Goal: Task Accomplishment & Management: Manage account settings

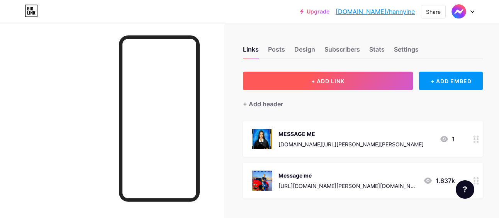
click at [344, 76] on button "+ ADD LINK" at bounding box center [328, 81] width 170 height 19
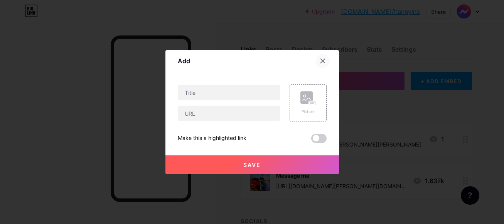
click at [321, 59] on icon at bounding box center [323, 61] width 6 height 6
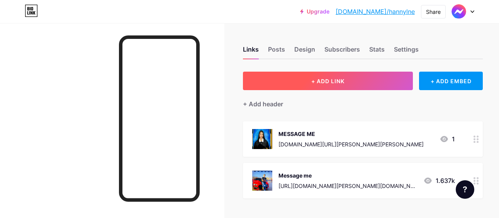
click at [344, 82] on button "+ ADD LINK" at bounding box center [328, 81] width 170 height 19
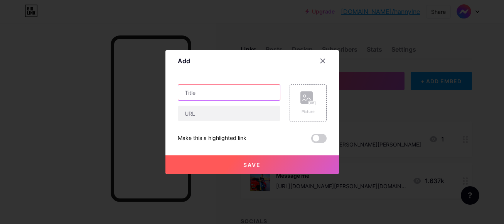
click at [252, 89] on input "text" at bounding box center [229, 92] width 102 height 15
click at [320, 61] on div at bounding box center [323, 61] width 14 height 14
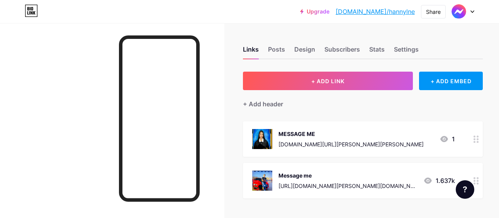
click at [331, 138] on div "MESSAGE ME [DOMAIN_NAME][URL][PERSON_NAME][PERSON_NAME]" at bounding box center [350, 139] width 145 height 20
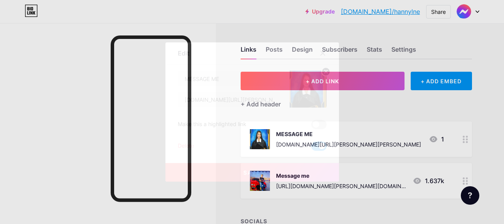
click at [323, 53] on icon at bounding box center [323, 53] width 4 height 4
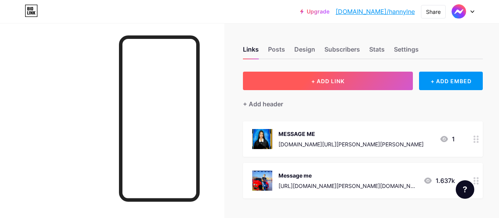
click at [312, 73] on button "+ ADD LINK" at bounding box center [328, 81] width 170 height 19
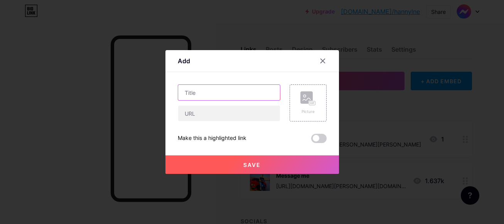
click at [256, 91] on input "text" at bounding box center [229, 92] width 102 height 15
type input "MESSAGE ME"
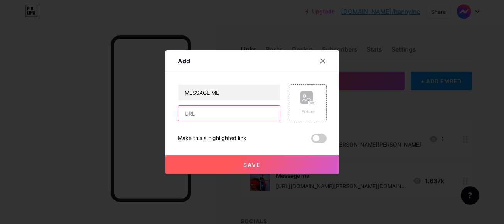
click at [240, 111] on input "text" at bounding box center [229, 113] width 102 height 15
type input "[DOMAIN_NAME][URL]"
click at [313, 119] on div "Picture" at bounding box center [308, 103] width 37 height 37
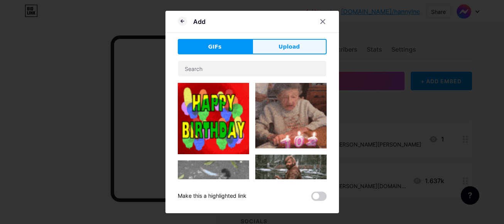
click at [307, 47] on button "Upload" at bounding box center [289, 46] width 74 height 15
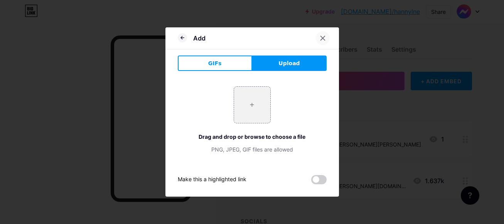
click at [328, 34] on div at bounding box center [323, 38] width 14 height 14
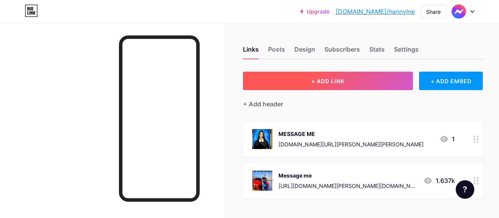
click at [329, 73] on button "+ ADD LINK" at bounding box center [328, 81] width 170 height 19
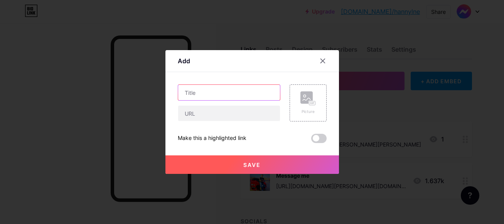
click at [237, 91] on input "text" at bounding box center [229, 92] width 102 height 15
type input "MESSAGE ME"
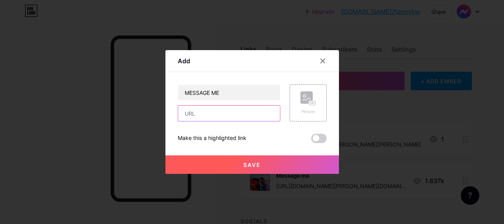
click at [240, 117] on input "text" at bounding box center [229, 113] width 102 height 15
type input "[DOMAIN_NAME][URL]"
click at [315, 111] on div "Picture" at bounding box center [308, 112] width 15 height 6
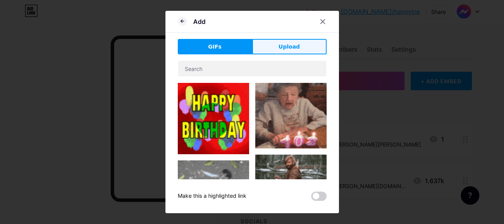
click at [296, 50] on span "Upload" at bounding box center [289, 47] width 21 height 8
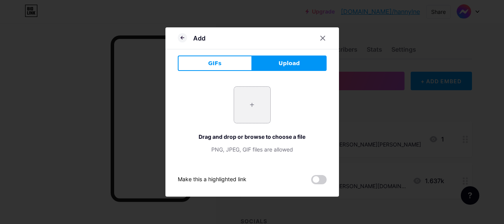
click at [252, 103] on input "file" at bounding box center [252, 105] width 36 height 36
type input "C:\fakepath\548038443_1414649802943623_341341588046990033_n.jpg"
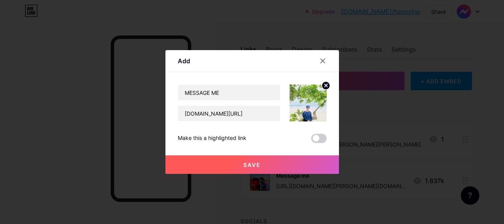
click at [228, 166] on button "Save" at bounding box center [253, 165] width 174 height 19
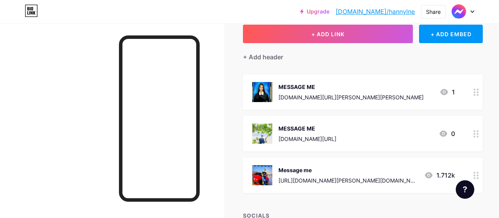
scroll to position [47, 0]
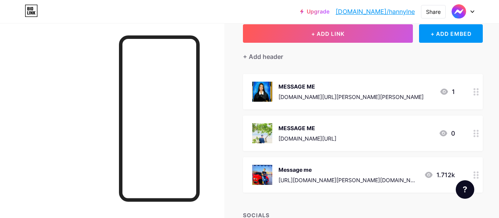
click at [335, 184] on div "[URL][DOMAIN_NAME][PERSON_NAME][DOMAIN_NAME][PERSON_NAME]" at bounding box center [347, 180] width 139 height 8
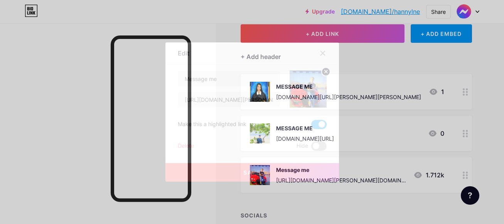
click at [322, 149] on span at bounding box center [318, 146] width 15 height 9
click at [311, 148] on input "checkbox" at bounding box center [311, 148] width 0 height 0
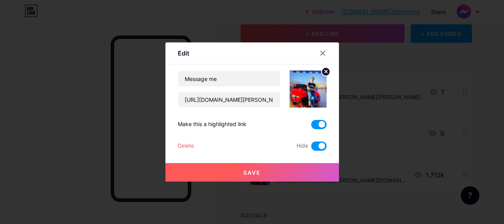
click at [298, 173] on button "Save" at bounding box center [253, 172] width 174 height 19
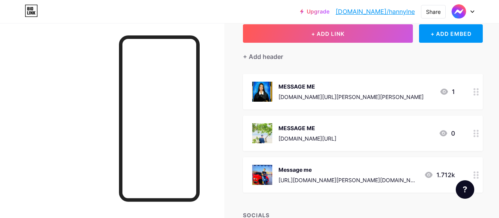
click at [316, 141] on div "[DOMAIN_NAME][URL]" at bounding box center [307, 139] width 58 height 8
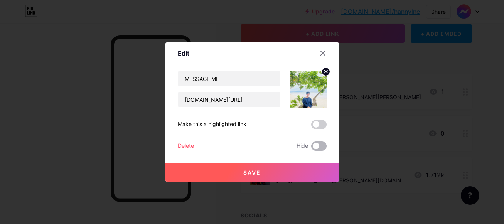
click at [316, 149] on span at bounding box center [318, 146] width 15 height 9
click at [311, 148] on input "checkbox" at bounding box center [311, 148] width 0 height 0
click at [303, 172] on button "Save" at bounding box center [253, 172] width 174 height 19
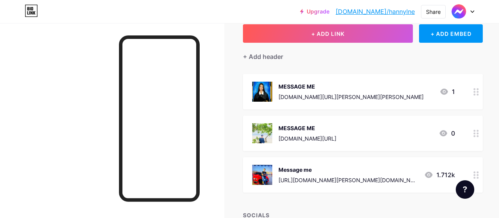
click at [321, 101] on div "MESSAGE ME [DOMAIN_NAME][URL][PERSON_NAME][PERSON_NAME]" at bounding box center [350, 92] width 145 height 20
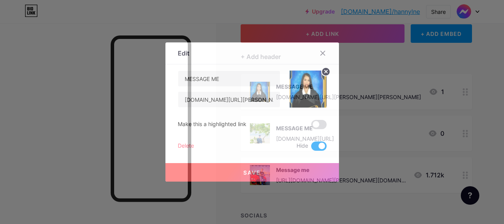
click at [320, 147] on span at bounding box center [318, 146] width 15 height 9
click at [311, 148] on input "checkbox" at bounding box center [311, 148] width 0 height 0
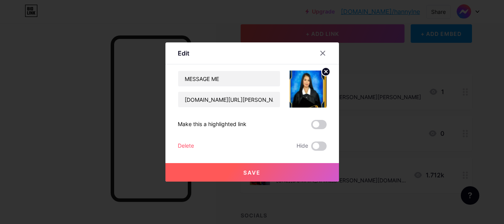
click at [316, 171] on button "Save" at bounding box center [253, 172] width 174 height 19
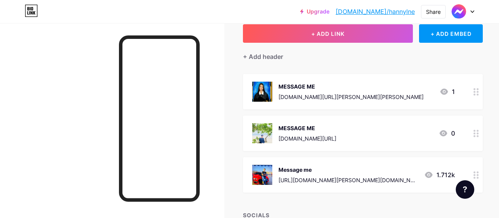
click at [469, 137] on div at bounding box center [475, 134] width 13 height 36
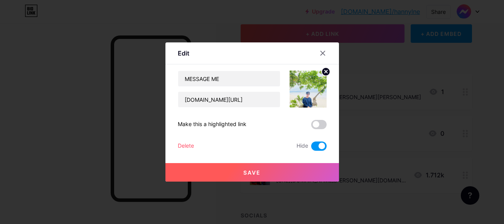
click at [320, 144] on span at bounding box center [318, 146] width 15 height 9
click at [311, 148] on input "checkbox" at bounding box center [311, 148] width 0 height 0
click at [319, 124] on span at bounding box center [318, 124] width 15 height 9
click at [311, 127] on input "checkbox" at bounding box center [311, 127] width 0 height 0
click at [322, 51] on icon at bounding box center [323, 53] width 6 height 6
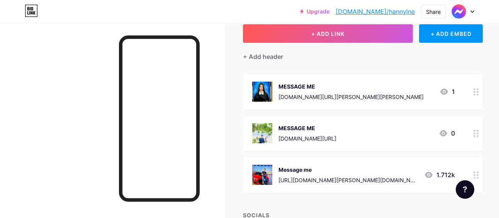
click at [473, 93] on icon at bounding box center [475, 91] width 5 height 7
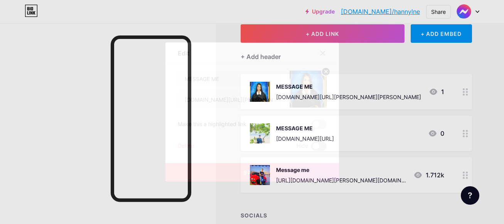
click at [319, 145] on span at bounding box center [318, 146] width 15 height 9
click at [311, 148] on input "checkbox" at bounding box center [311, 148] width 0 height 0
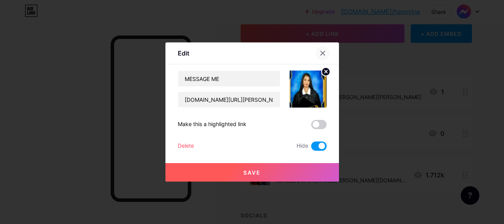
click at [325, 51] on icon at bounding box center [323, 53] width 6 height 6
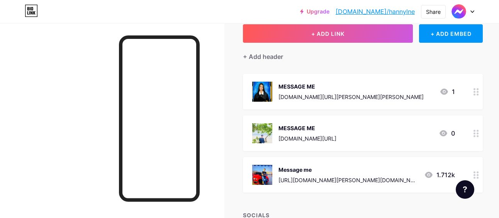
click at [452, 172] on div "Message me [URL][DOMAIN_NAME][PERSON_NAME][DOMAIN_NAME][PERSON_NAME] 1.712k" at bounding box center [363, 175] width 240 height 36
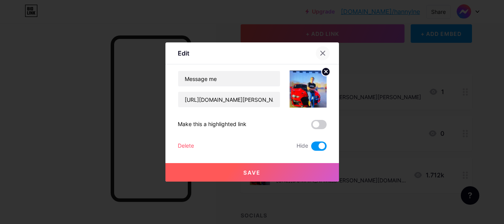
click at [323, 48] on div at bounding box center [323, 53] width 14 height 14
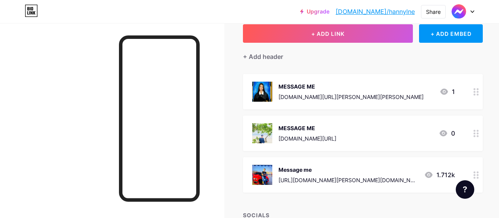
click at [473, 173] on icon at bounding box center [475, 175] width 5 height 7
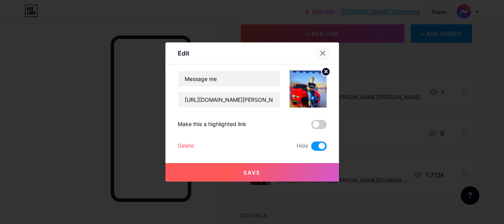
click at [325, 51] on icon at bounding box center [323, 53] width 4 height 4
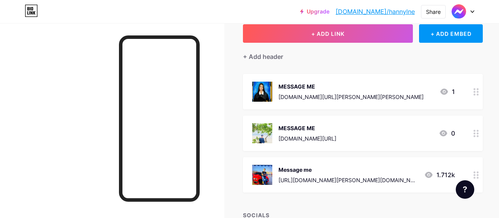
click at [473, 91] on icon at bounding box center [475, 91] width 5 height 7
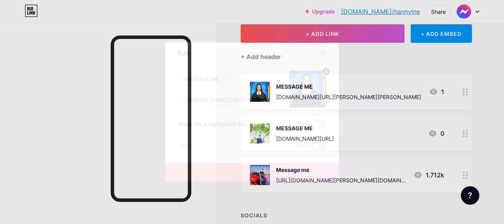
click at [320, 143] on span at bounding box center [318, 146] width 15 height 9
click at [311, 148] on input "checkbox" at bounding box center [311, 148] width 0 height 0
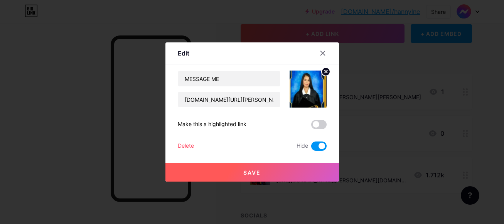
click at [293, 173] on button "Save" at bounding box center [253, 172] width 174 height 19
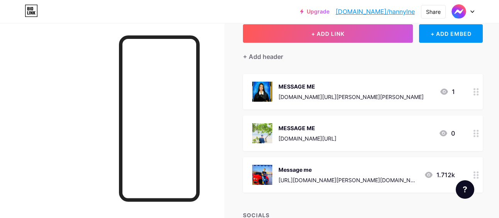
click at [473, 133] on circle at bounding box center [474, 134] width 2 height 2
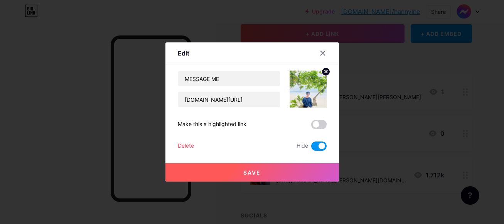
click at [318, 145] on span at bounding box center [318, 146] width 15 height 9
click at [311, 148] on input "checkbox" at bounding box center [311, 148] width 0 height 0
click at [319, 125] on span at bounding box center [318, 124] width 15 height 9
click at [311, 127] on input "checkbox" at bounding box center [311, 127] width 0 height 0
click at [295, 172] on button "Save" at bounding box center [253, 172] width 174 height 19
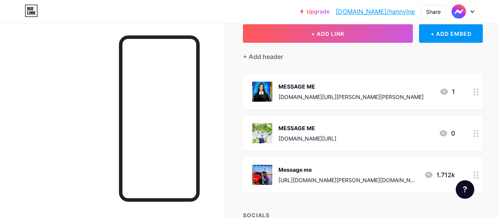
click at [466, 176] on div "Feature requests Help center Contact support" at bounding box center [461, 186] width 25 height 25
